Goal: Register for event/course

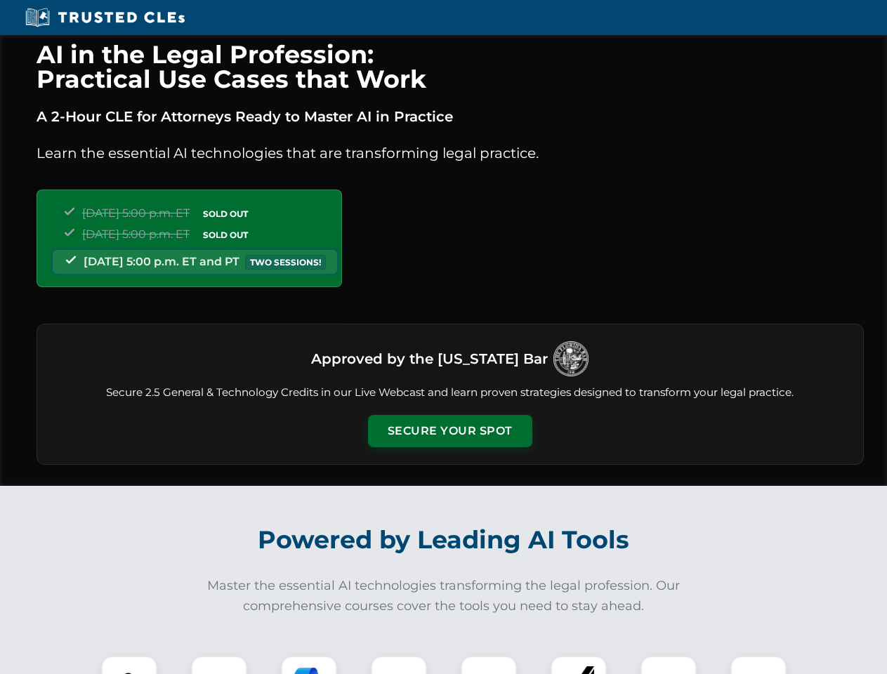
click at [449, 431] on button "Secure Your Spot" at bounding box center [450, 431] width 164 height 32
click at [129, 665] on img at bounding box center [129, 684] width 41 height 41
click at [219, 665] on div at bounding box center [219, 684] width 56 height 56
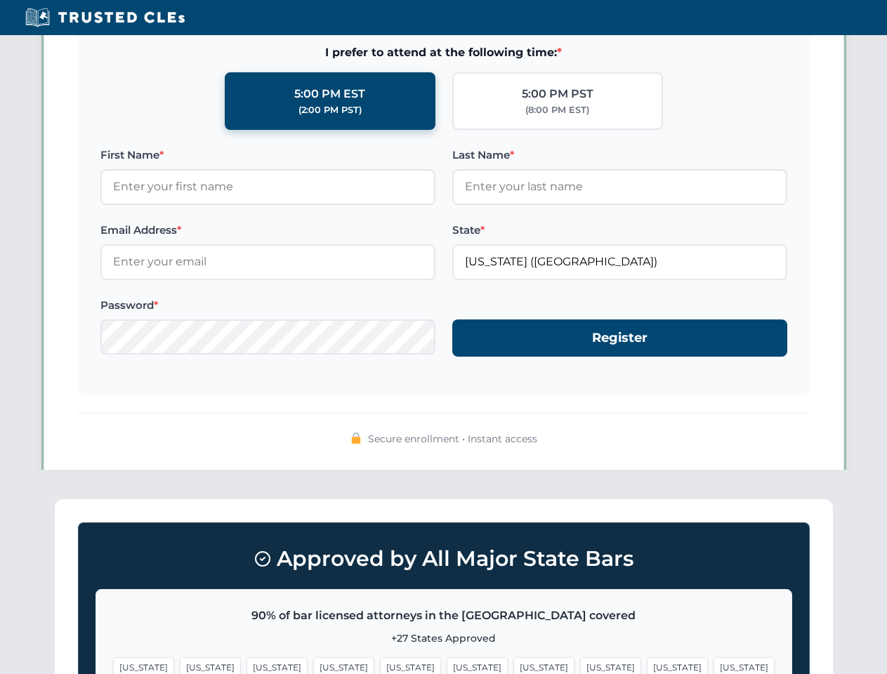
click at [647, 665] on span "[US_STATE]" at bounding box center [677, 667] width 61 height 20
